Goal: Transaction & Acquisition: Purchase product/service

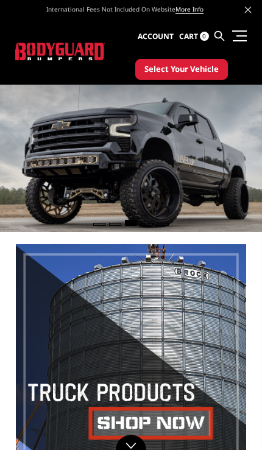
click at [200, 68] on span "Select Your Vehicle" at bounding box center [181, 69] width 74 height 12
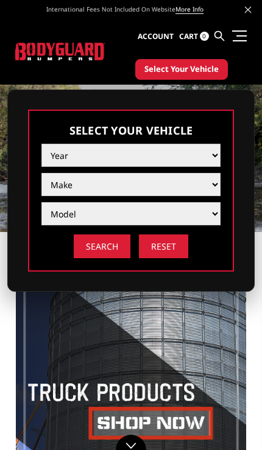
click at [158, 152] on select "Year 2025 2024 2023 2022 2021 2020 2019 2018 2017 2016 2015 2014 2013 2012 2011…" at bounding box center [130, 155] width 179 height 23
select select "yr_2021"
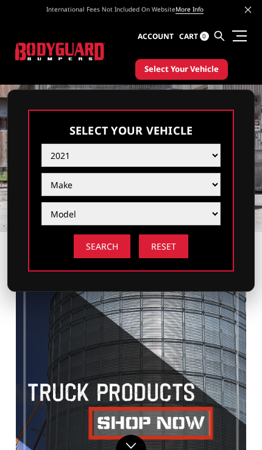
click at [124, 182] on select "Make Chevrolet Ford GMC Ram Toyota" at bounding box center [130, 184] width 179 height 23
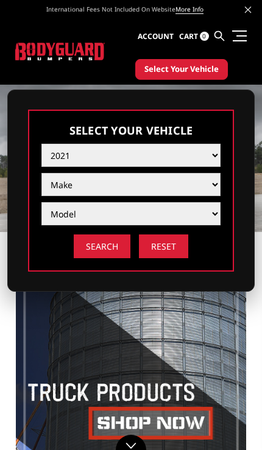
select select "mk_ram"
click at [216, 207] on select "Model 1500 6-Lug 1500 Rebel 2500 / 3500 4500 / 5500 TRX" at bounding box center [130, 213] width 179 height 23
select select "md_2500-3500"
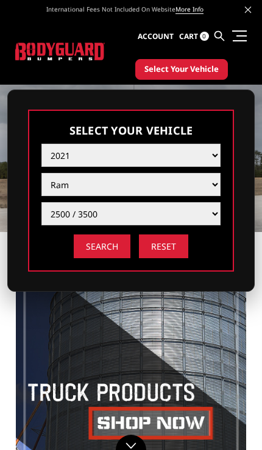
click at [88, 253] on input "Search" at bounding box center [102, 247] width 57 height 24
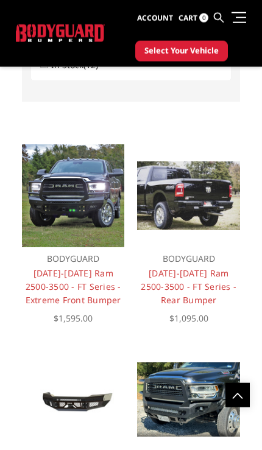
scroll to position [838, 0]
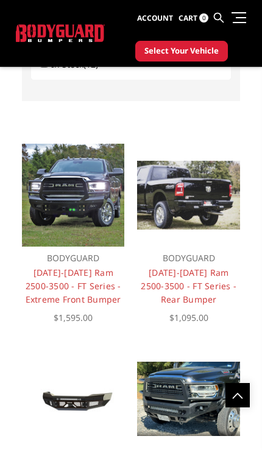
click at [57, 300] on link "2019-2025 Ram 2500-3500 - FT Series - Extreme Front Bumper" at bounding box center [74, 286] width 96 height 38
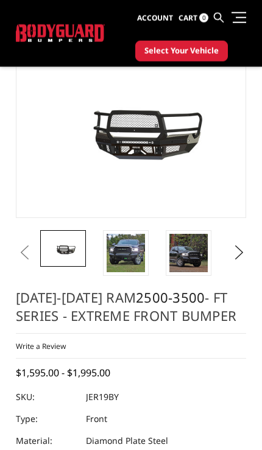
scroll to position [174, 0]
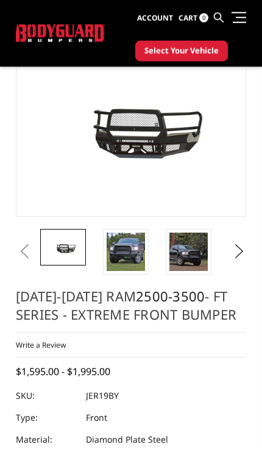
click at [109, 243] on img at bounding box center [126, 252] width 38 height 38
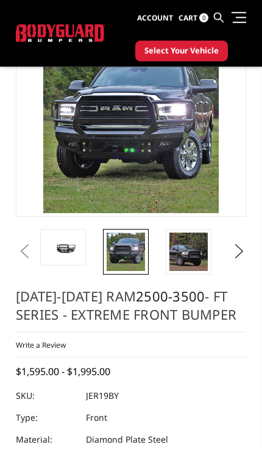
scroll to position [175, 0]
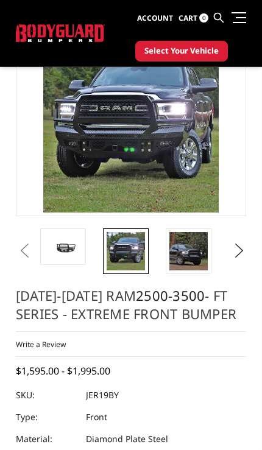
click at [193, 258] on img at bounding box center [188, 251] width 38 height 38
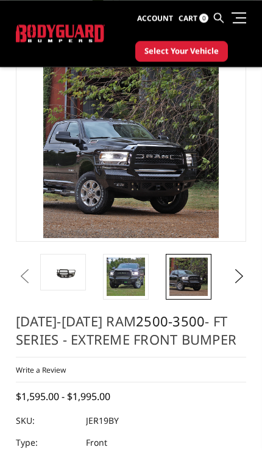
scroll to position [149, 0]
click at [242, 268] on button "Next" at bounding box center [236, 277] width 12 height 18
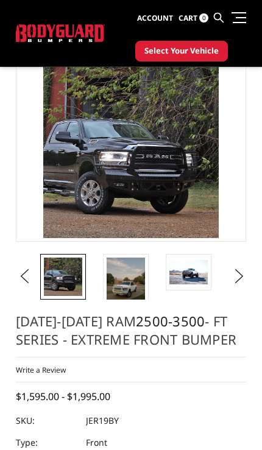
click at [110, 269] on img at bounding box center [126, 283] width 38 height 51
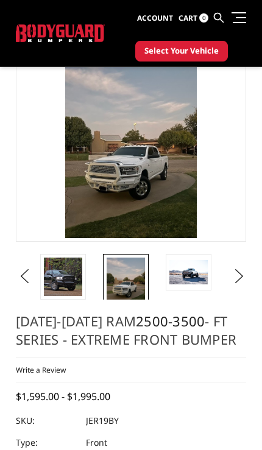
click at [196, 270] on img at bounding box center [188, 272] width 38 height 24
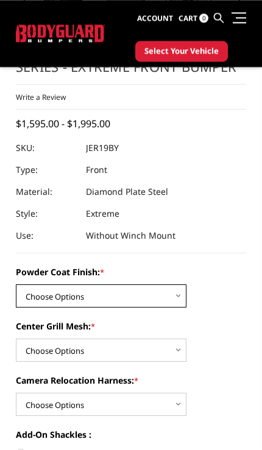
click at [181, 285] on select "Choose Options Bare Metal Gloss Black Powder Coat Textured Black Powder Coat" at bounding box center [101, 296] width 171 height 23
select select "3214"
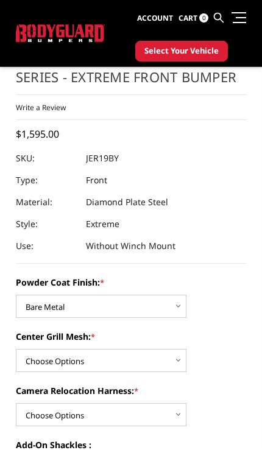
scroll to position [544, 0]
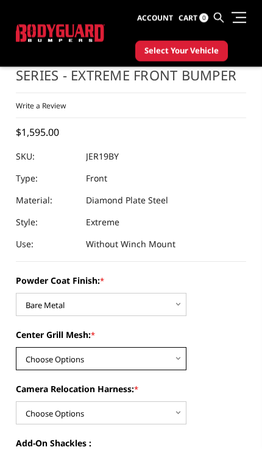
click at [168, 347] on select "Choose Options WITH Expanded Metal in Center Grill WITHOUT Expanded Metal in Ce…" at bounding box center [101, 358] width 171 height 23
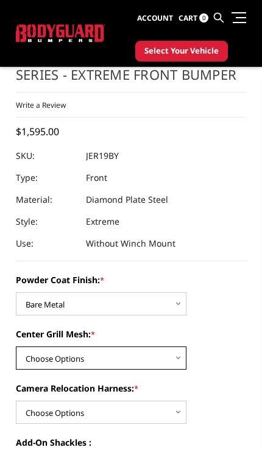
select select "3217"
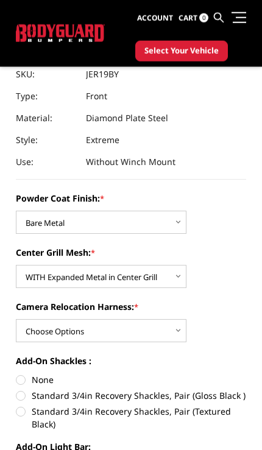
scroll to position [583, 0]
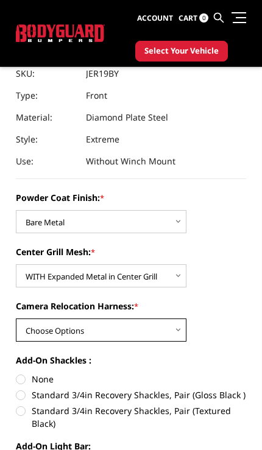
click at [169, 319] on select "Choose Options WITH Camera Relocation Harness WITHOUT Camera Relocation Harness" at bounding box center [101, 330] width 171 height 23
select select "3220"
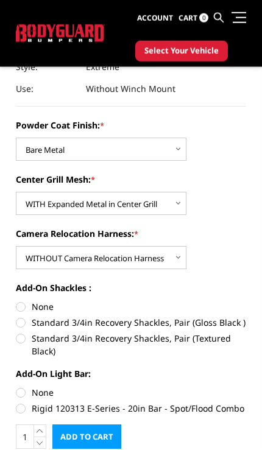
scroll to position [656, 0]
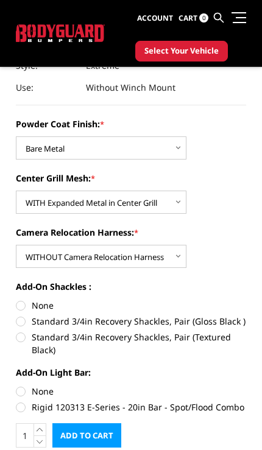
click at [18, 385] on label "None" at bounding box center [131, 391] width 230 height 13
click at [16, 385] on input "None" at bounding box center [16, 385] width 1 height 1
radio input "true"
click at [24, 401] on label "Rigid 120313 E-Series - 20in Bar - Spot/Flood Combo" at bounding box center [131, 407] width 230 height 13
click at [246, 386] on input "Rigid 120313 E-Series - 20in Bar - Spot/Flood Combo" at bounding box center [246, 385] width 1 height 1
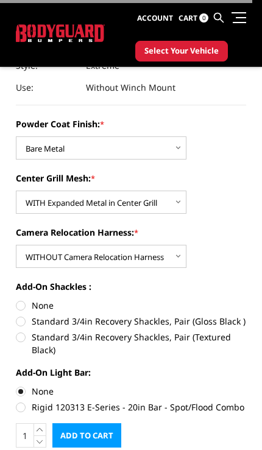
radio input "true"
click at [18, 315] on label "Standard 3/4in Recovery Shackles, Pair (Gloss Black )" at bounding box center [131, 321] width 230 height 13
click at [246, 300] on input "Standard 3/4in Recovery Shackles, Pair (Gloss Black )" at bounding box center [246, 299] width 1 height 1
radio input "true"
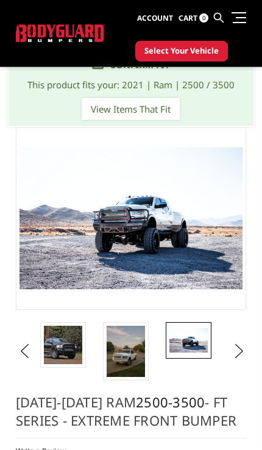
scroll to position [80, 0]
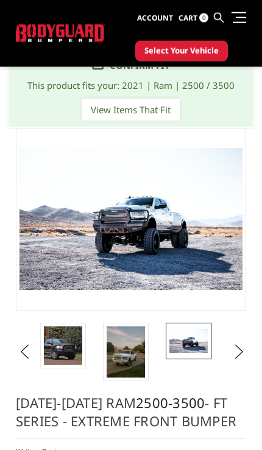
click at [241, 343] on button "Next" at bounding box center [236, 352] width 12 height 18
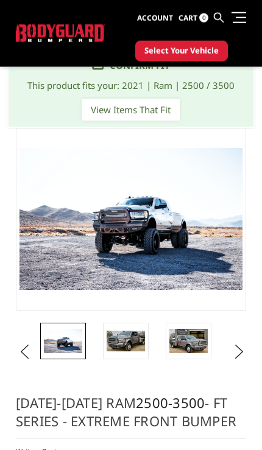
click at [124, 331] on img at bounding box center [126, 341] width 38 height 21
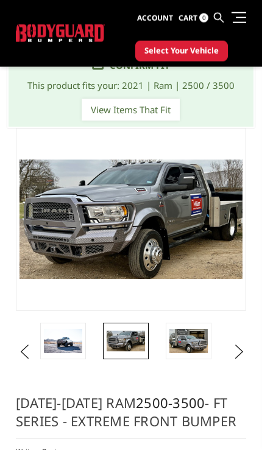
click at [196, 329] on img at bounding box center [188, 341] width 38 height 24
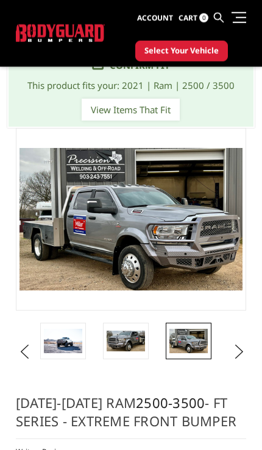
click at [243, 324] on ul "Previous Next" at bounding box center [131, 352] width 236 height 58
click at [23, 343] on button "Previous" at bounding box center [22, 352] width 12 height 18
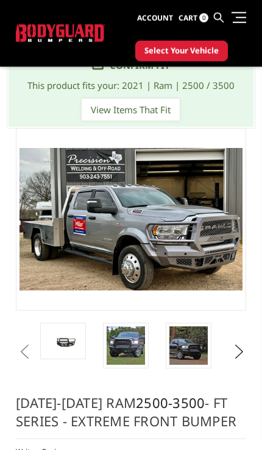
click at [124, 327] on img at bounding box center [126, 346] width 38 height 38
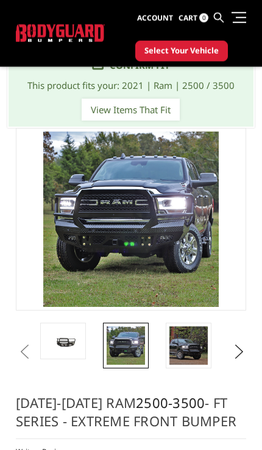
click at [197, 327] on img at bounding box center [188, 346] width 38 height 38
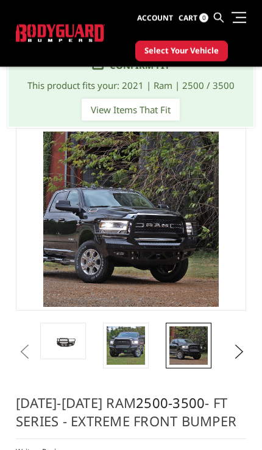
click at [52, 332] on img at bounding box center [63, 341] width 38 height 18
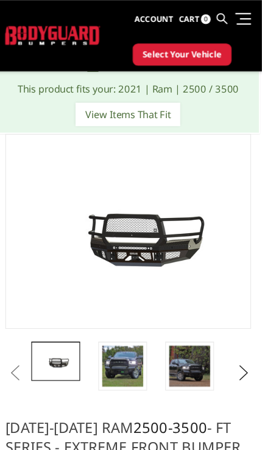
scroll to position [91, 0]
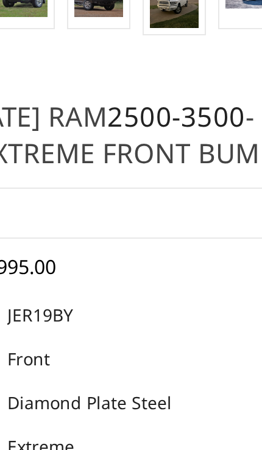
click at [119, 202] on img at bounding box center [131, 205] width 24 height 24
click at [82, 196] on img at bounding box center [94, 205] width 24 height 24
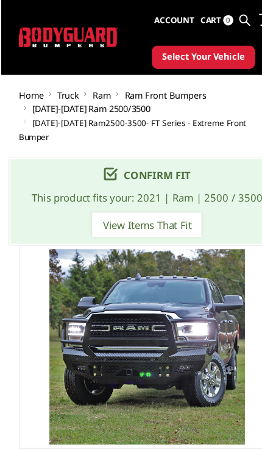
scroll to position [30, 0]
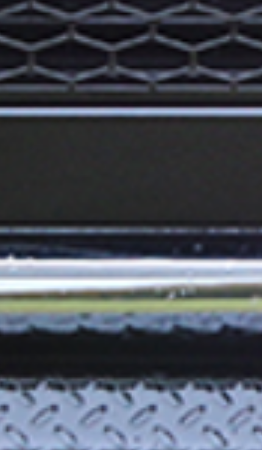
click at [38, 37] on img at bounding box center [144, 273] width 780 height 780
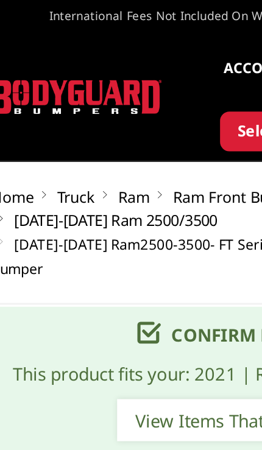
scroll to position [0, 0]
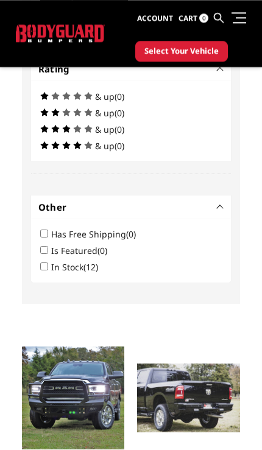
scroll to position [635, 0]
